Goal: Find specific page/section: Find specific page/section

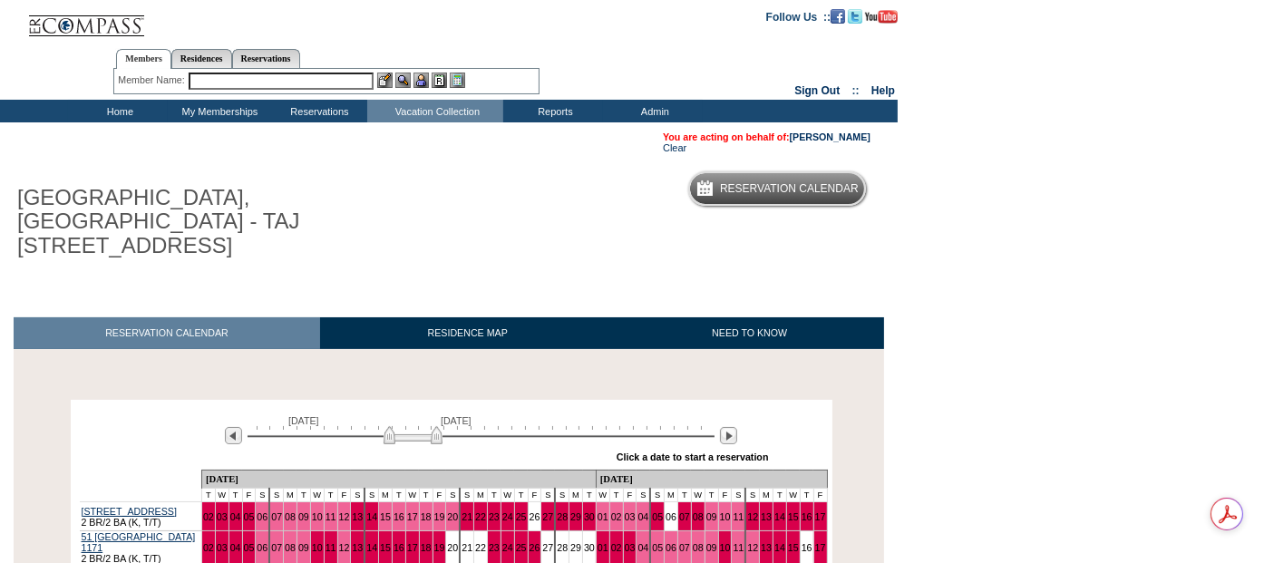
click at [230, 82] on input "text" at bounding box center [281, 81] width 185 height 17
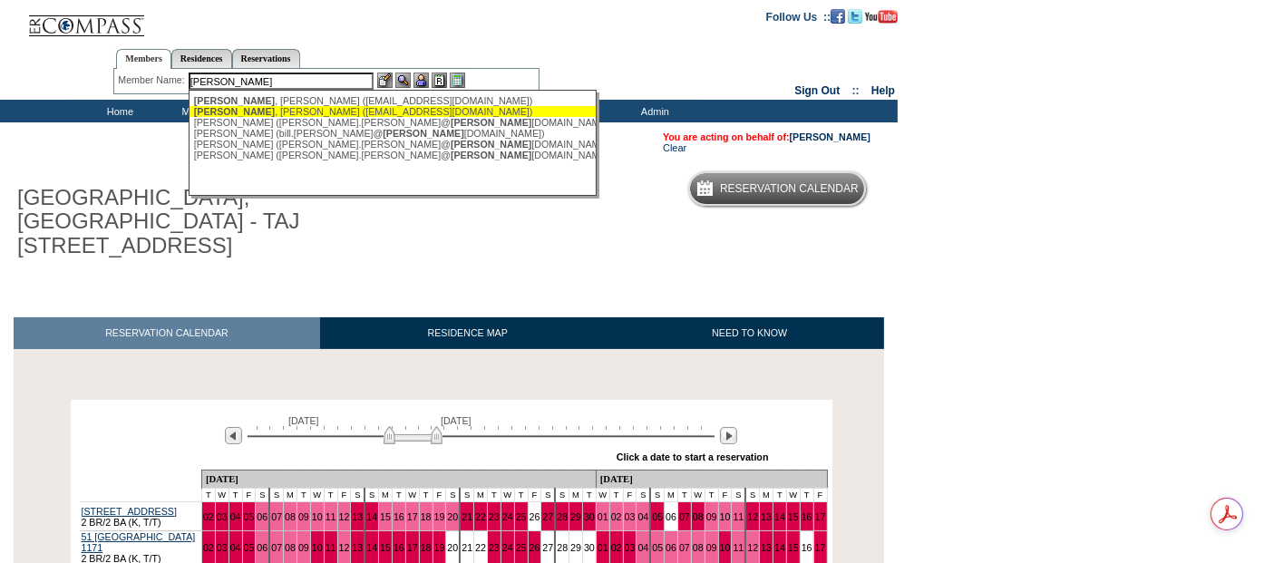
click at [282, 112] on div "Collier , Kristin (khcollier@mac.com)" at bounding box center [393, 111] width 399 height 11
type input "Collier, Kristin (khcollier@mac.com)"
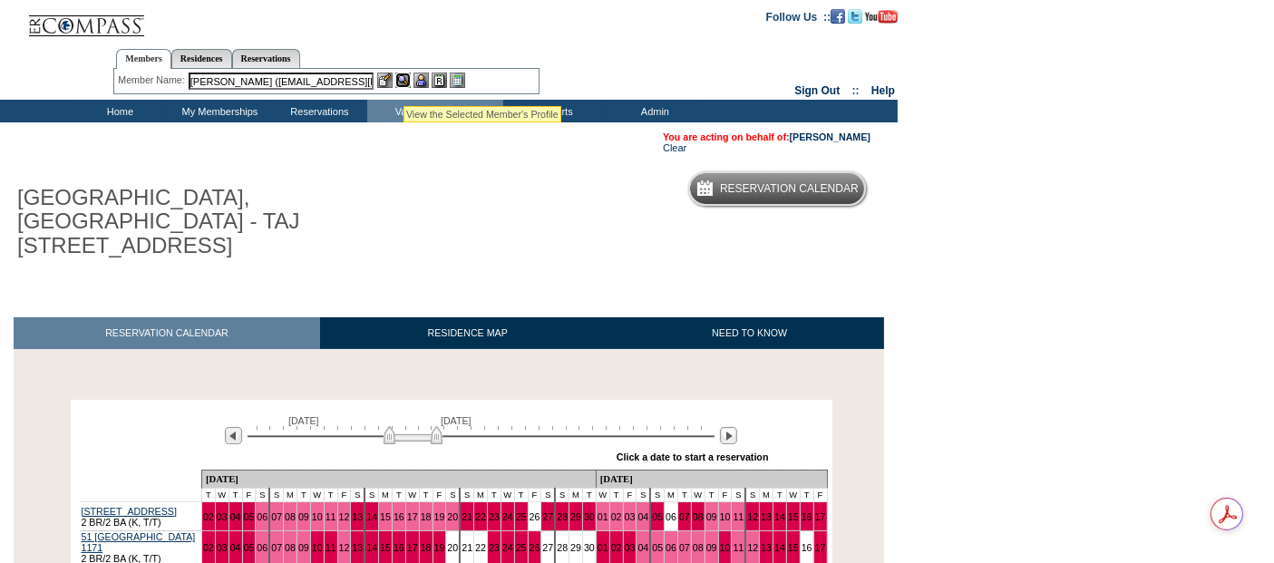
click at [404, 83] on img at bounding box center [402, 80] width 15 height 15
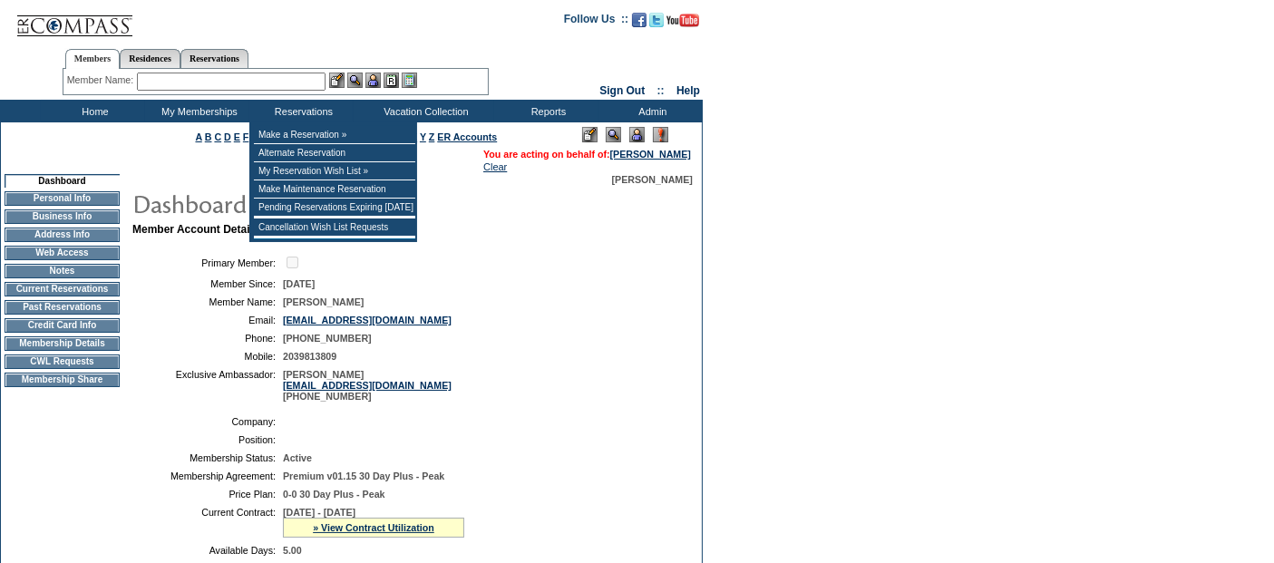
click at [232, 79] on input "text" at bounding box center [231, 82] width 189 height 18
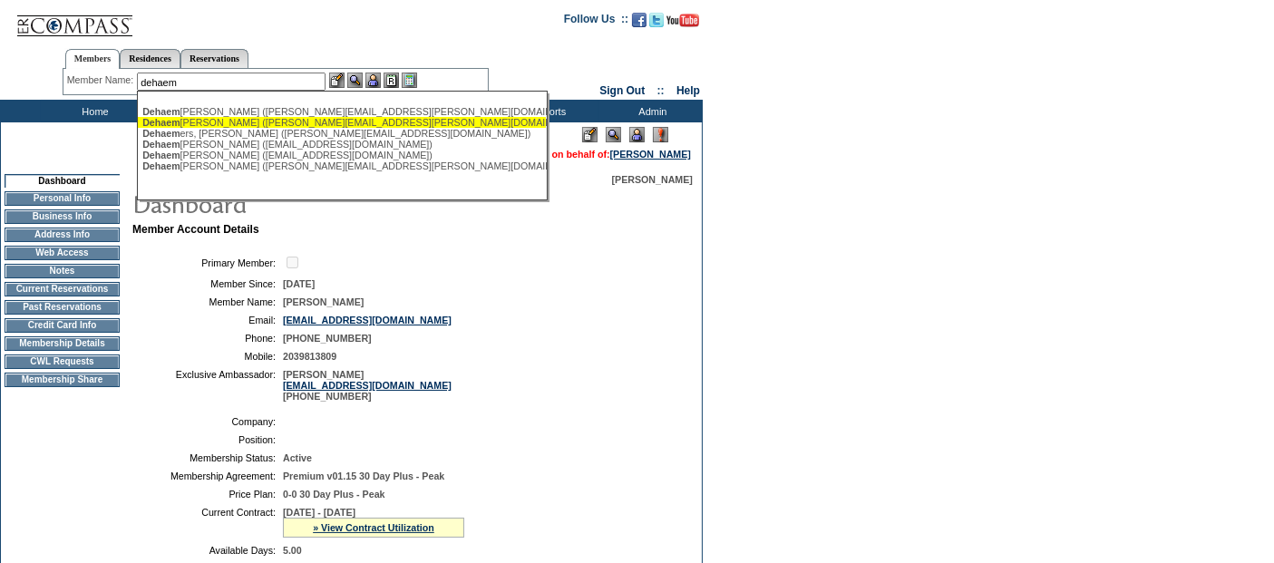
click at [307, 118] on div "[PERSON_NAME] ([PERSON_NAME][EMAIL_ADDRESS][PERSON_NAME][DOMAIN_NAME])" at bounding box center [341, 122] width 399 height 11
type input "[PERSON_NAME] ([PERSON_NAME][EMAIL_ADDRESS][PERSON_NAME][DOMAIN_NAME])"
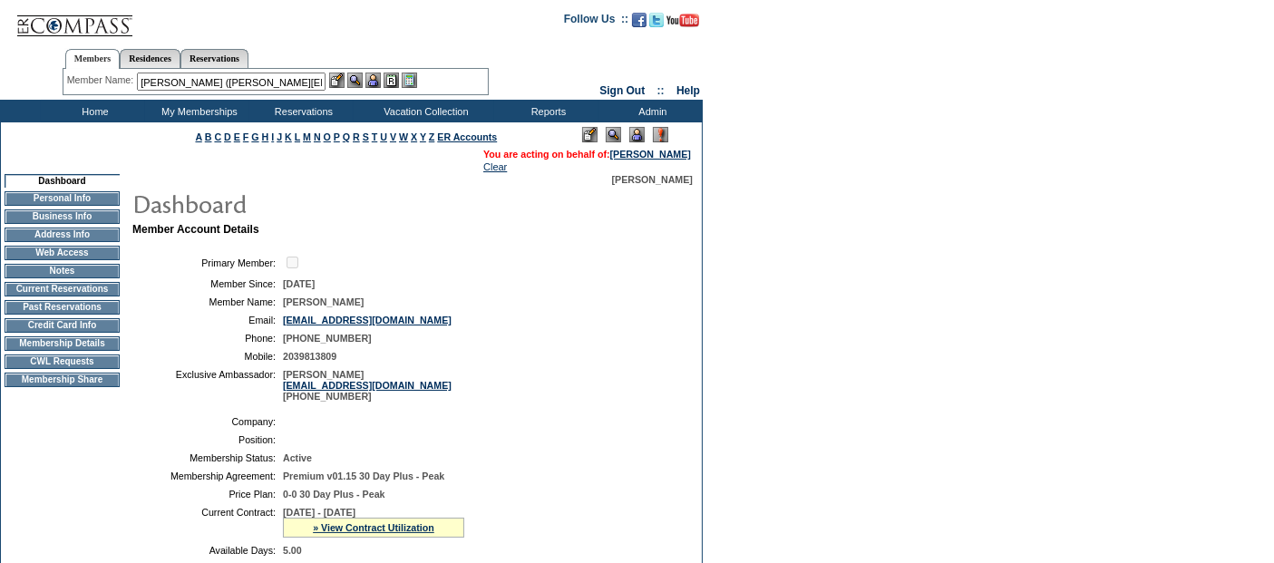
click at [376, 84] on img at bounding box center [373, 80] width 15 height 15
click at [670, 155] on link "[PERSON_NAME]" at bounding box center [650, 154] width 81 height 11
